Goal: Book appointment/travel/reservation

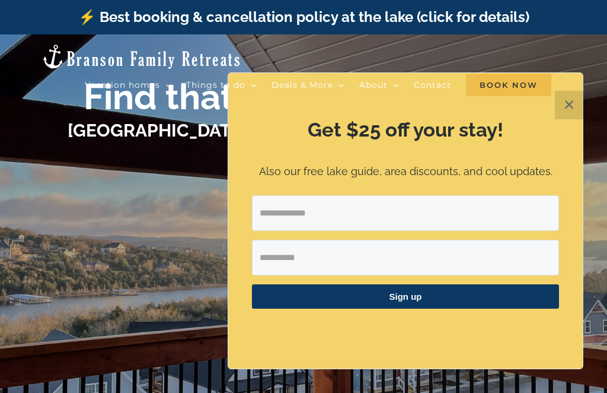
click at [295, 215] on input "Email Address" at bounding box center [405, 213] width 307 height 36
type input "******"
type input "**********"
click at [301, 260] on input "******" at bounding box center [405, 258] width 307 height 36
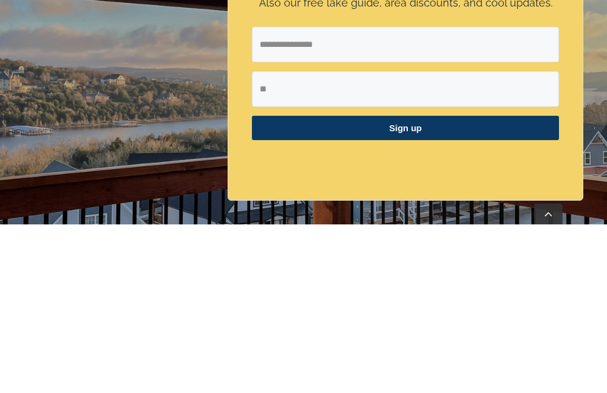
type input "*"
type input "**********"
click at [406, 284] on button "Sign up" at bounding box center [405, 296] width 307 height 24
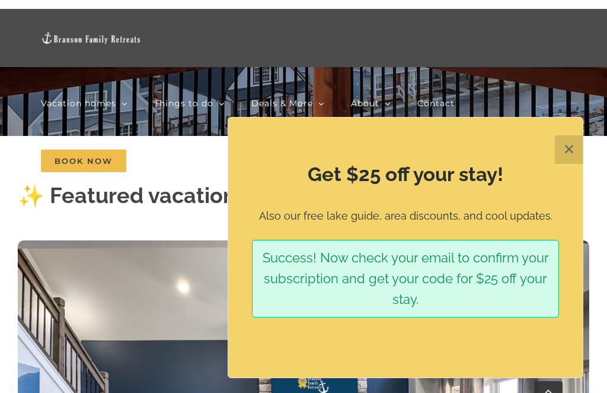
scroll to position [301, 0]
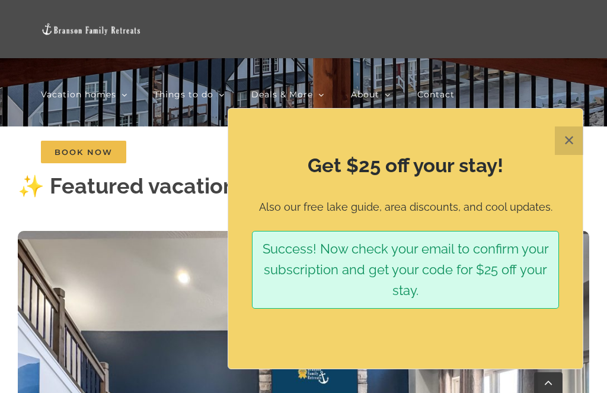
click at [575, 142] on div "Vacation homes 2 to 3 Bedrooms Mini Camp | 2 Bedrooms Mini Pearl | 2 Bedrooms M…" at bounding box center [304, 90] width 572 height 181
click at [565, 135] on nav "Vacation homes 2 to 3 Bedrooms Mini Camp | 2 Bedrooms Mini Pearl | 2 Bedrooms M…" at bounding box center [304, 123] width 526 height 116
click at [563, 136] on nav "Vacation homes 2 to 3 Bedrooms Mini Camp | 2 Bedrooms Mini Pearl | 2 Bedrooms M…" at bounding box center [304, 123] width 526 height 116
click at [557, 135] on nav "Vacation homes 2 to 3 Bedrooms Mini Camp | 2 Bedrooms Mini Pearl | 2 Bedrooms M…" at bounding box center [304, 123] width 526 height 116
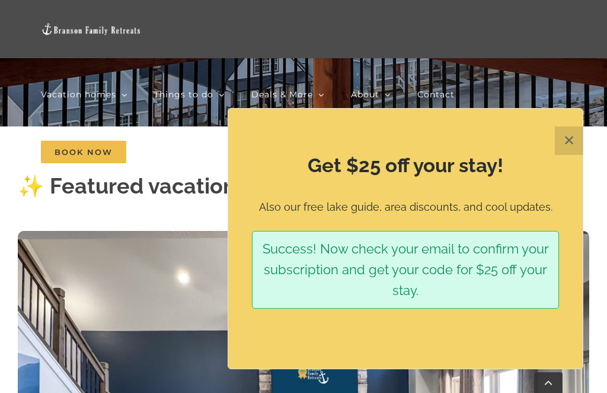
click at [534, 121] on nav "Vacation homes 2 to 3 Bedrooms Mini Camp | 2 Bedrooms Mini Pearl | 2 Bedrooms M…" at bounding box center [304, 123] width 526 height 116
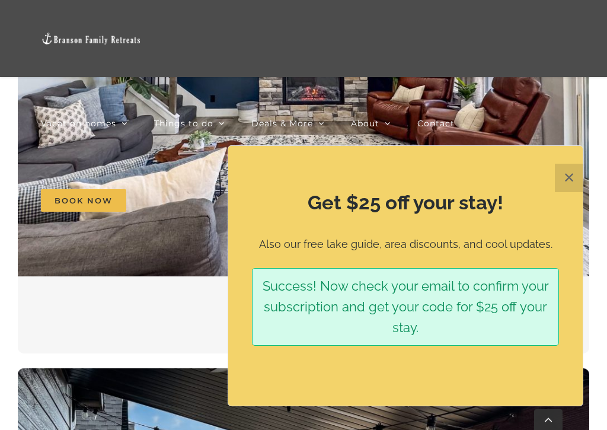
scroll to position [613, 0]
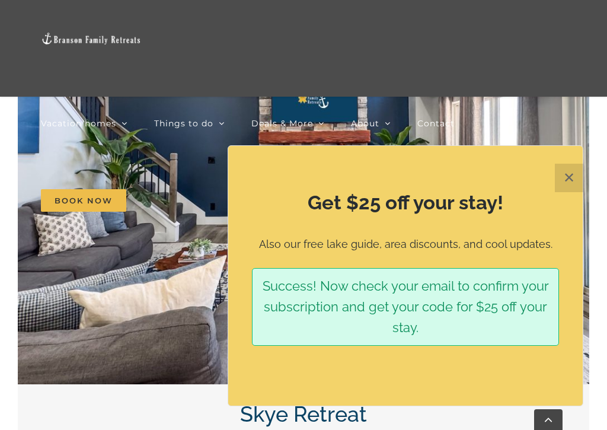
click at [566, 176] on nav "Vacation homes 2 to 3 Bedrooms Mini Camp | 2 Bedrooms Mini Pearl | 2 Bedrooms M…" at bounding box center [304, 162] width 526 height 154
click at [555, 171] on nav "Vacation homes 2 to 3 Bedrooms Mini Camp | 2 Bedrooms Mini Pearl | 2 Bedrooms M…" at bounding box center [304, 162] width 526 height 154
click at [558, 173] on nav "Vacation homes 2 to 3 Bedrooms Mini Camp | 2 Bedrooms Mini Pearl | 2 Bedrooms M…" at bounding box center [304, 162] width 526 height 154
click at [561, 172] on nav "Vacation homes 2 to 3 Bedrooms Mini Camp | 2 Bedrooms Mini Pearl | 2 Bedrooms M…" at bounding box center [304, 162] width 526 height 154
click at [567, 187] on nav "Vacation homes 2 to 3 Bedrooms Mini Camp | 2 Bedrooms Mini Pearl | 2 Bedrooms M…" at bounding box center [304, 162] width 526 height 154
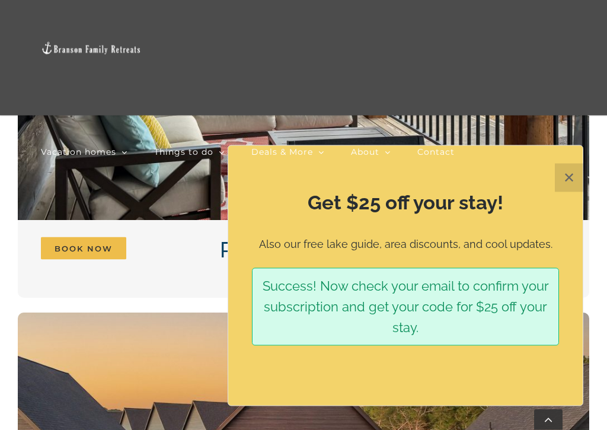
scroll to position [1299, 0]
click at [575, 179] on div "Vacation homes 2 to 3 Bedrooms Mini Camp | 2 Bedrooms Mini Pearl | 2 Bedrooms M…" at bounding box center [304, 148] width 572 height 297
click at [567, 179] on nav "Vacation homes 2 to 3 Bedrooms Mini Camp | 2 Bedrooms Mini Pearl | 2 Bedrooms M…" at bounding box center [304, 200] width 526 height 193
click at [565, 166] on nav "Vacation homes 2 to 3 Bedrooms Mini Camp | 2 Bedrooms Mini Pearl | 2 Bedrooms M…" at bounding box center [304, 200] width 526 height 193
click at [62, 244] on span "Book Now" at bounding box center [83, 248] width 85 height 23
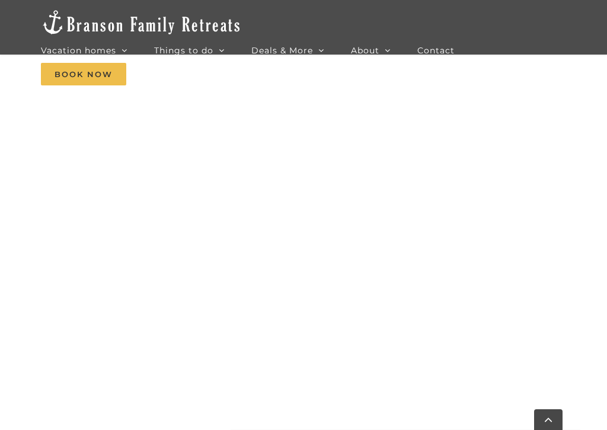
scroll to position [940, 0]
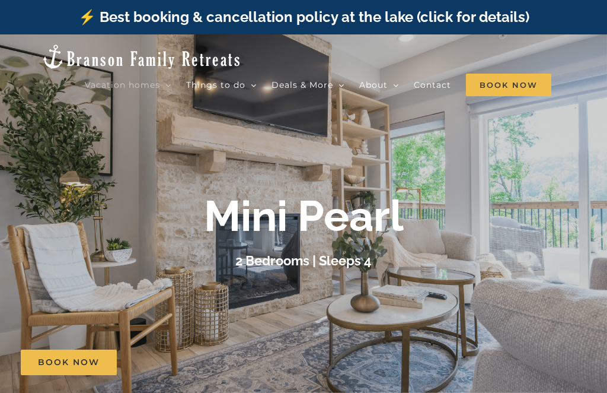
click at [504, 84] on span "Book Now" at bounding box center [508, 85] width 85 height 23
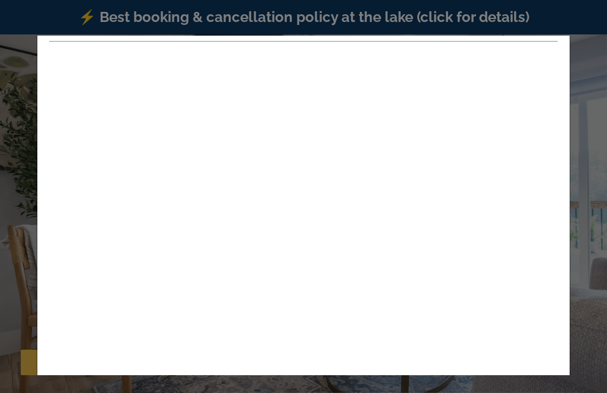
scroll to position [104, 0]
